Goal: Check status: Check status

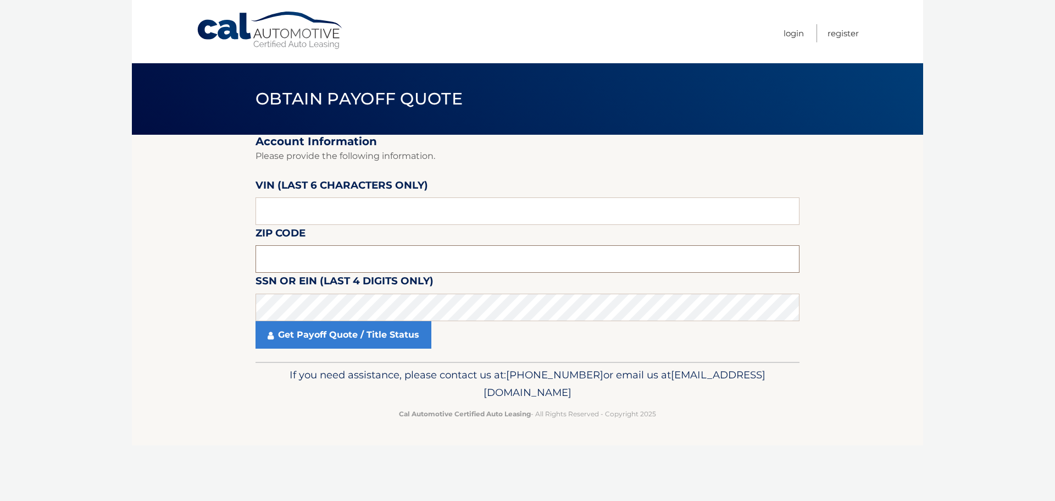
click at [312, 260] on input "text" at bounding box center [528, 258] width 544 height 27
type input "19438"
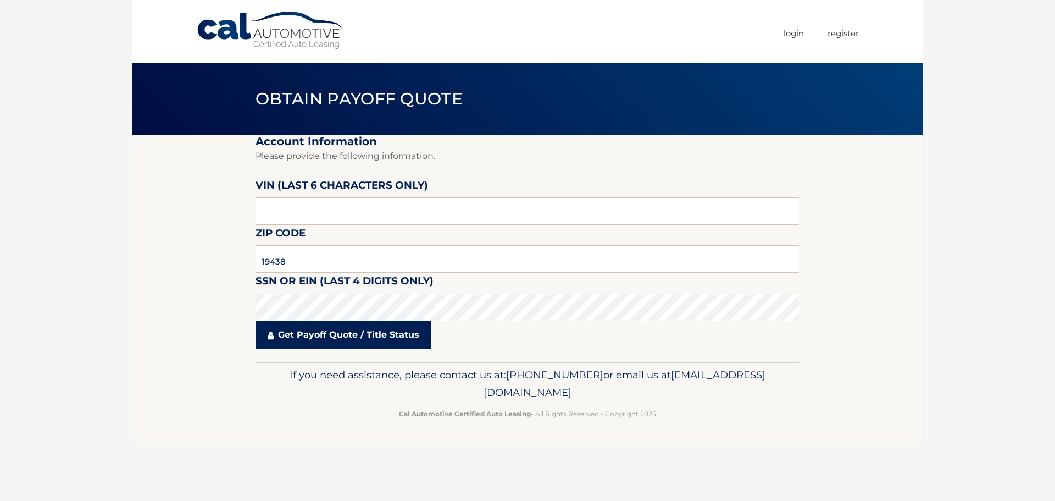
click at [343, 336] on link "Get Payoff Quote / Title Status" at bounding box center [344, 334] width 176 height 27
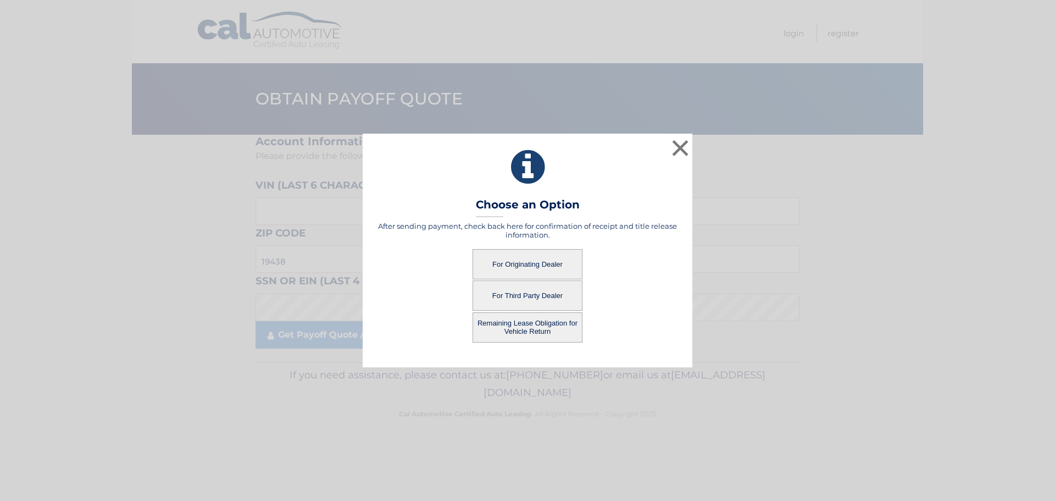
click at [523, 266] on button "For Originating Dealer" at bounding box center [528, 264] width 110 height 30
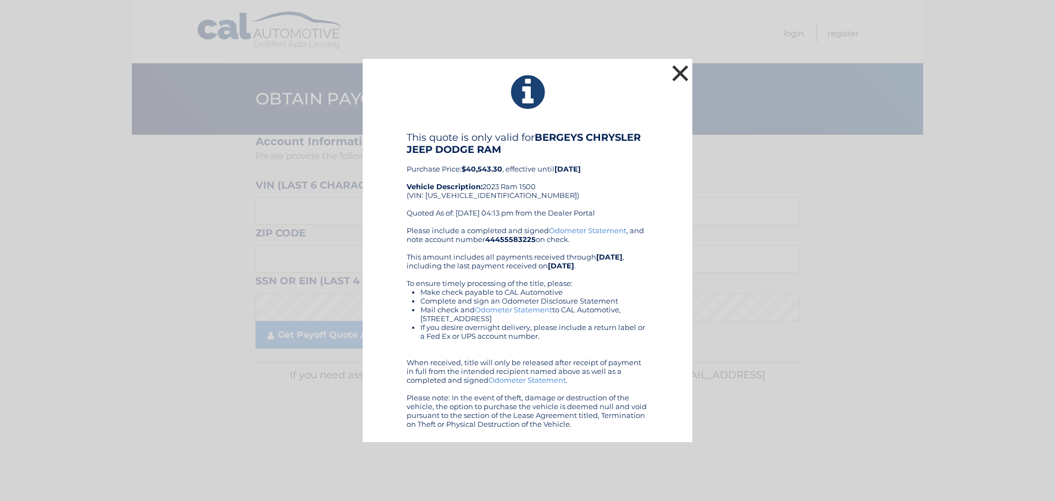
click at [678, 78] on button "×" at bounding box center [680, 73] width 22 height 22
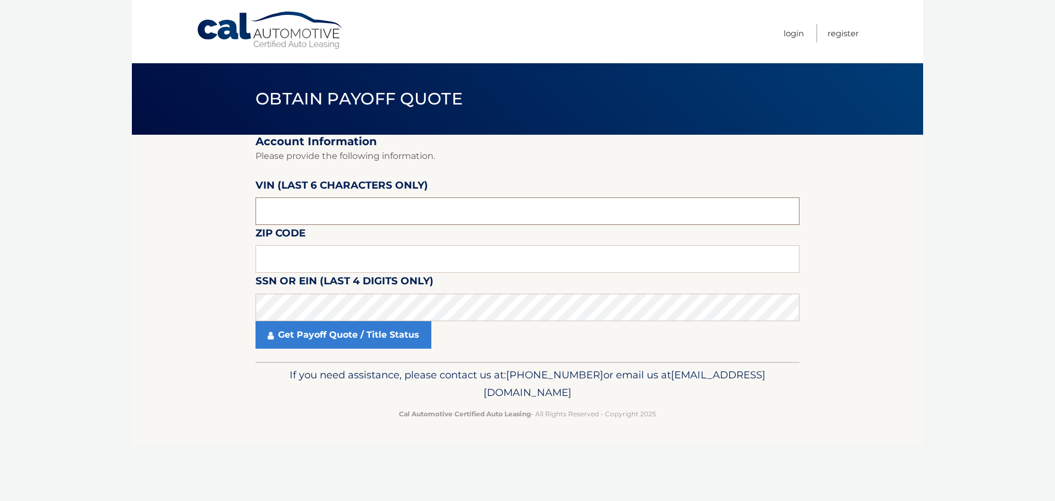
click at [299, 202] on input "text" at bounding box center [528, 210] width 544 height 27
click at [324, 262] on input "text" at bounding box center [528, 258] width 544 height 27
type input "19438"
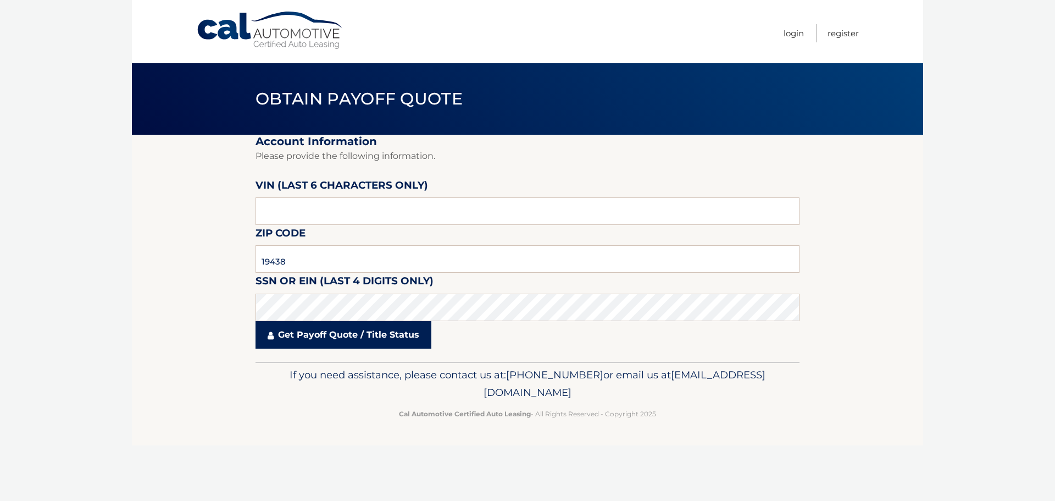
click at [288, 337] on link "Get Payoff Quote / Title Status" at bounding box center [344, 334] width 176 height 27
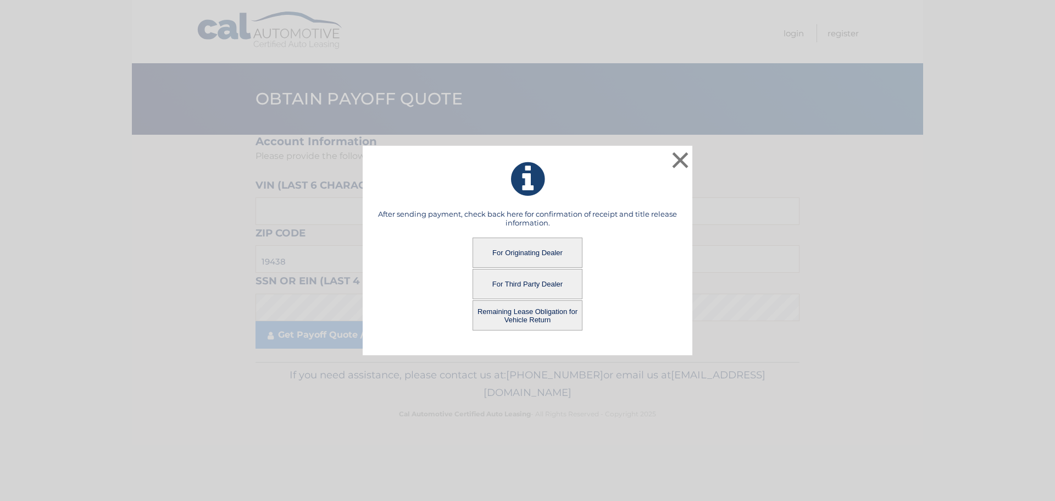
click at [509, 314] on button "Remaining Lease Obligation for Vehicle Return" at bounding box center [528, 315] width 110 height 30
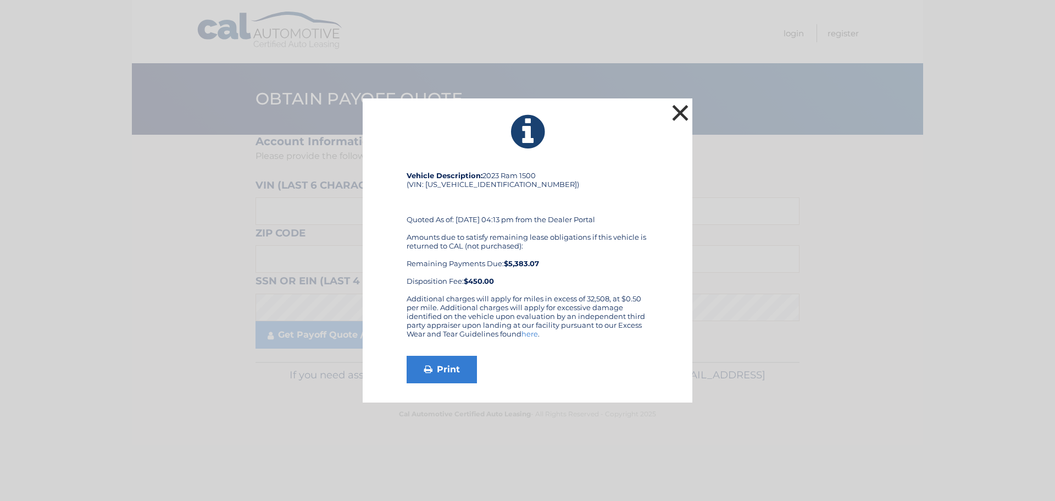
click at [676, 112] on button "×" at bounding box center [680, 113] width 22 height 22
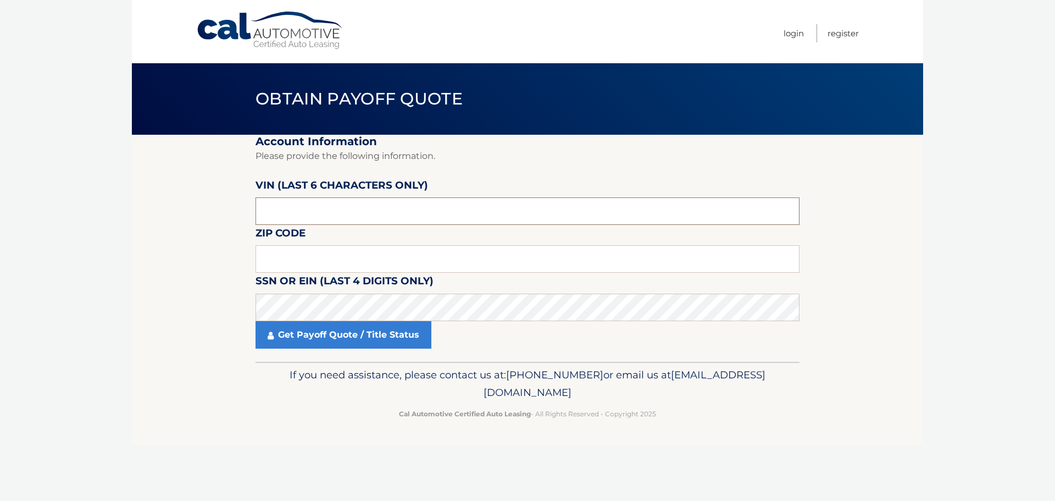
click at [338, 203] on input "text" at bounding box center [528, 210] width 544 height 27
click at [351, 270] on input "text" at bounding box center [528, 258] width 544 height 27
type input "19438"
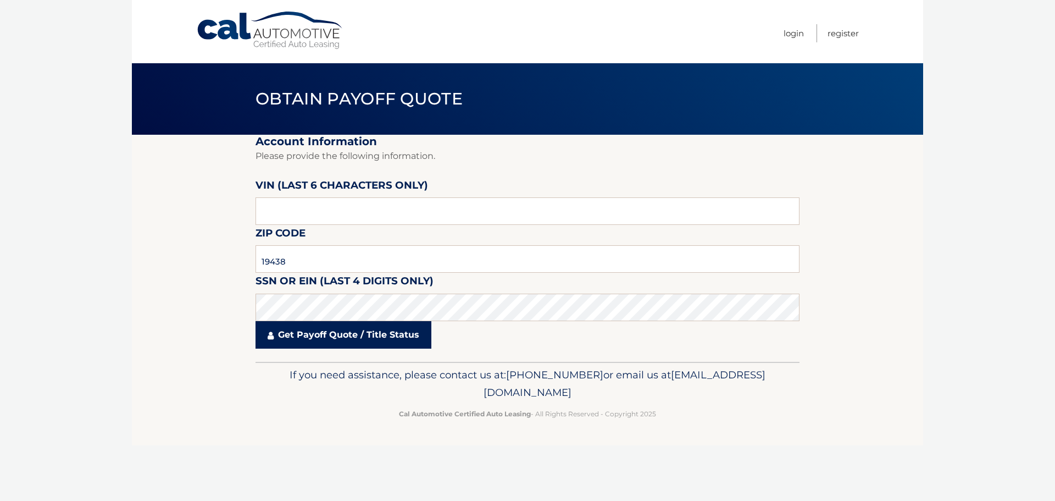
click at [291, 334] on link "Get Payoff Quote / Title Status" at bounding box center [344, 334] width 176 height 27
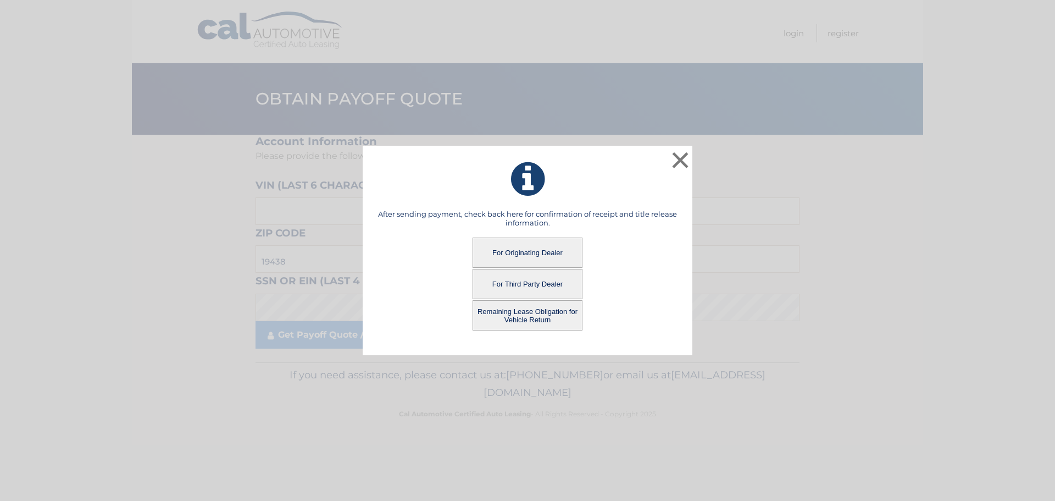
click at [527, 284] on button "For Third Party Dealer" at bounding box center [528, 284] width 110 height 30
